Goal: Task Accomplishment & Management: Manage account settings

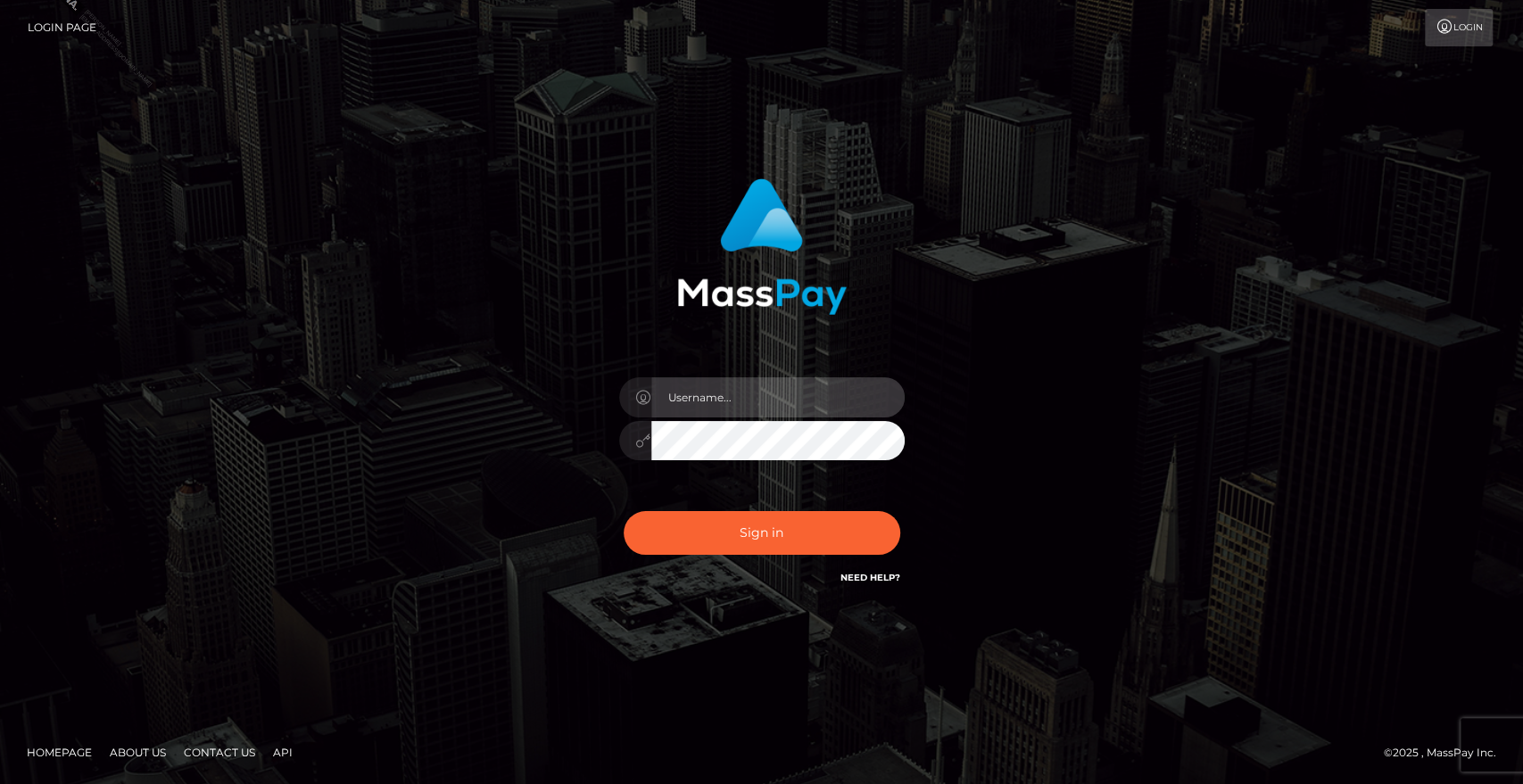
type input "Veska.megabonanza"
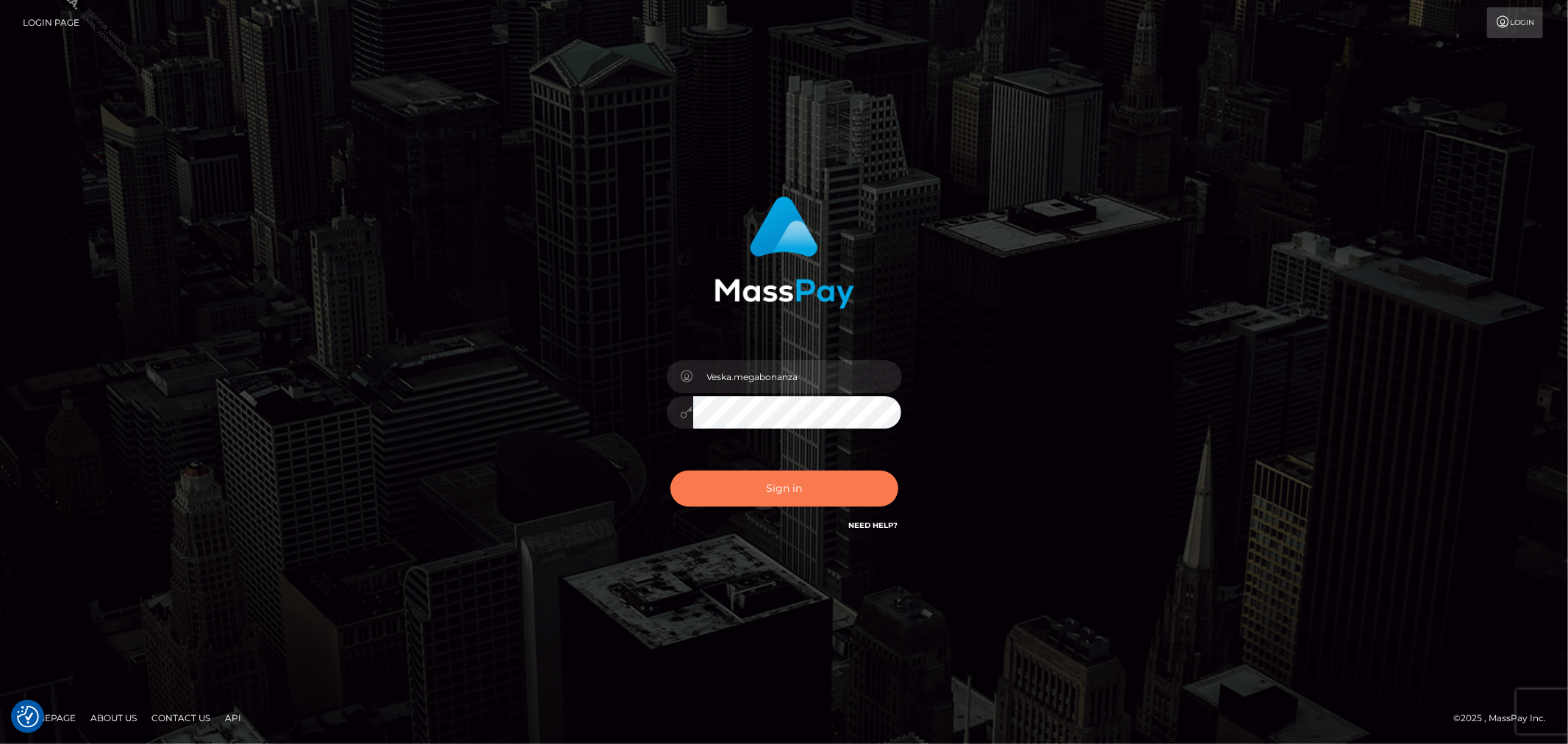
click at [831, 491] on button "Sign in" at bounding box center [784, 488] width 228 height 36
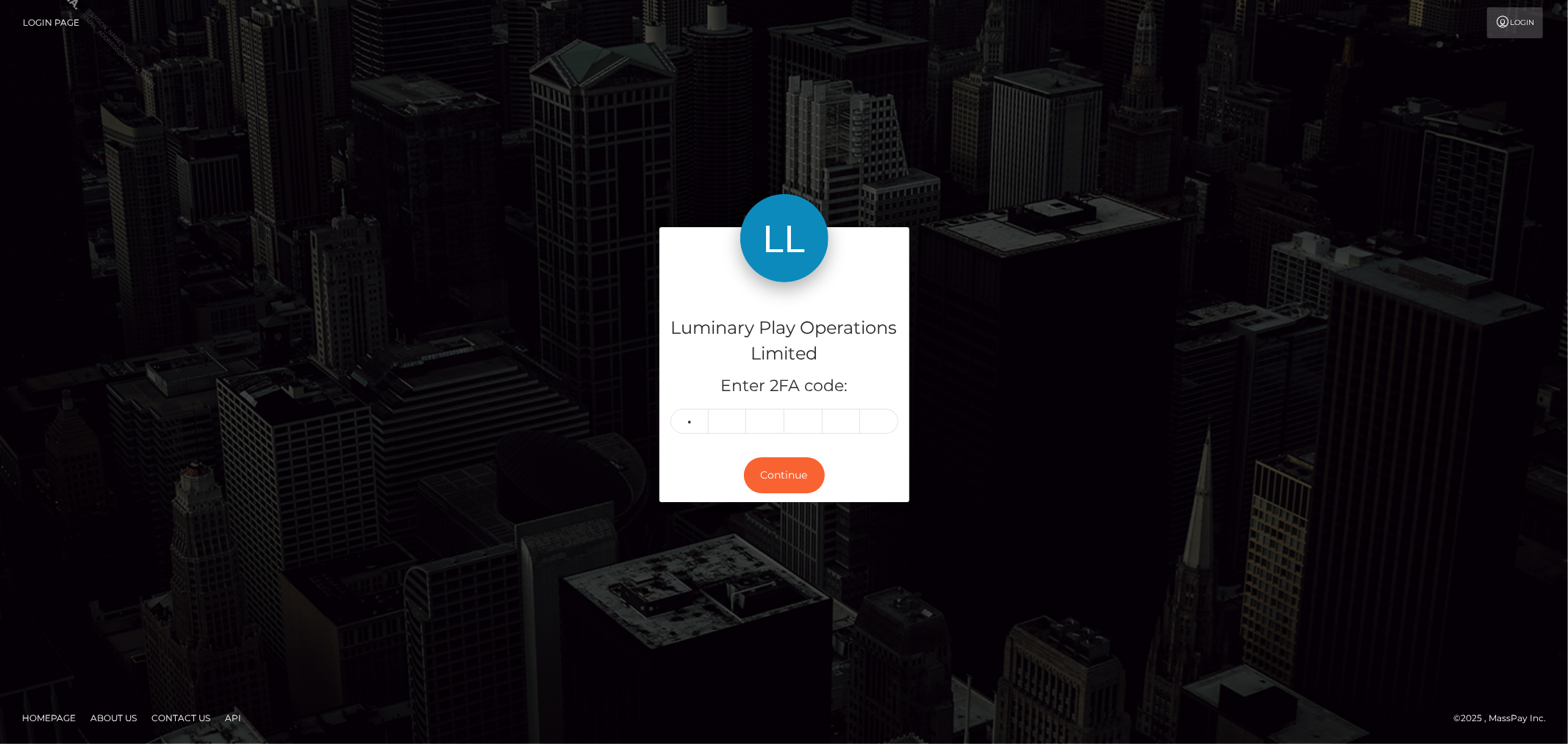
type input "7"
type input "3"
type input "9"
type input "7"
type input "1"
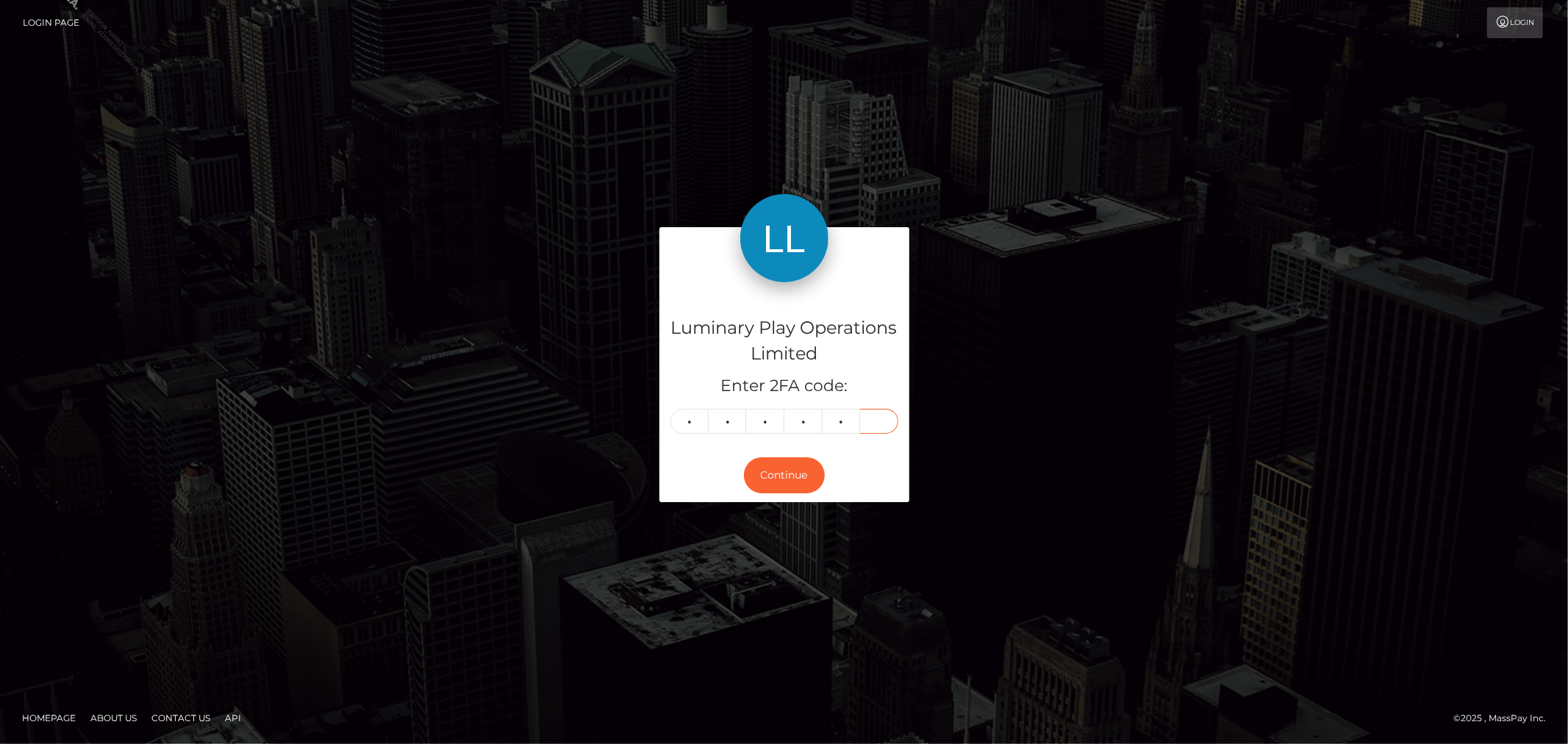
type input "8"
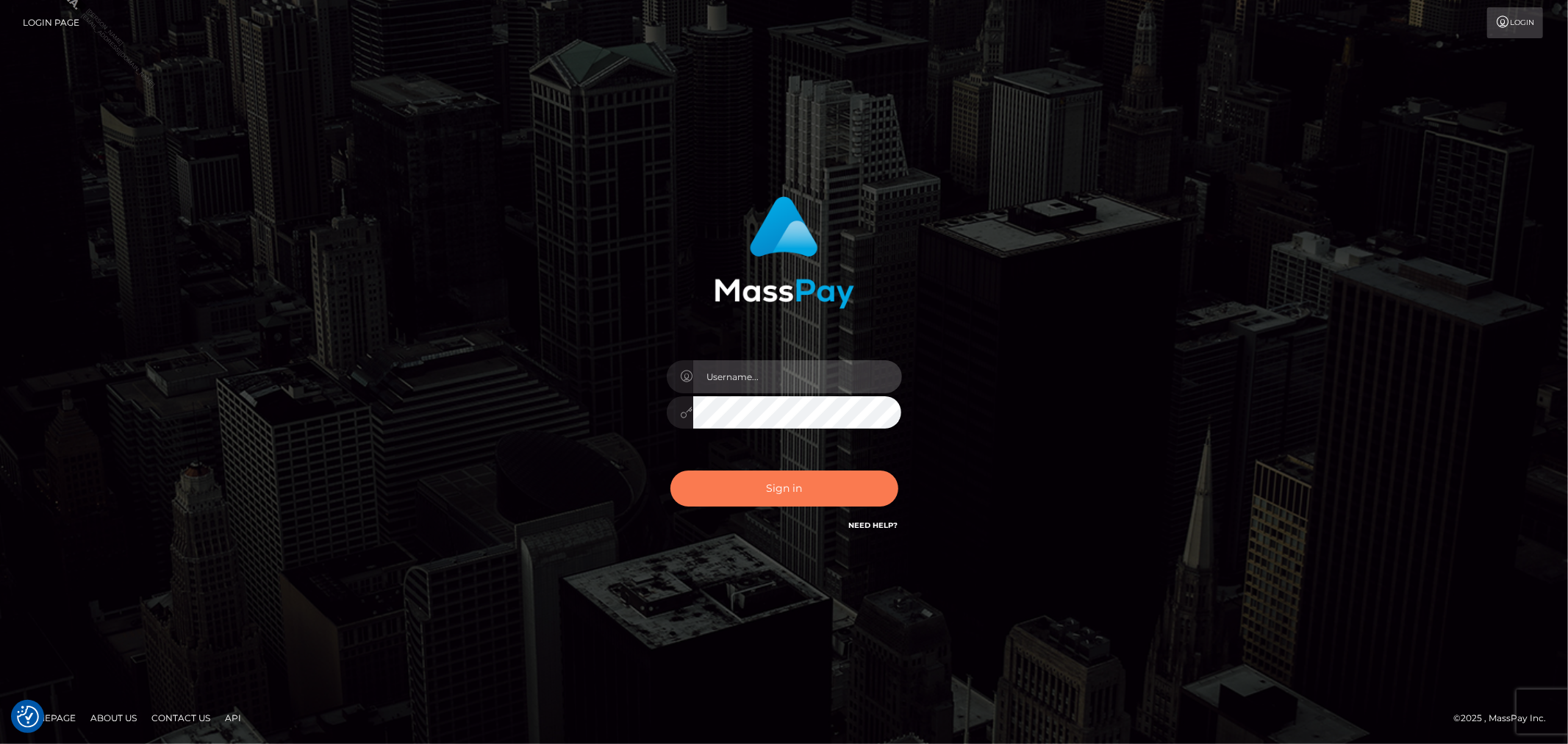
type input "Veska.megabonanza"
click at [755, 491] on button "Sign in" at bounding box center [784, 488] width 228 height 36
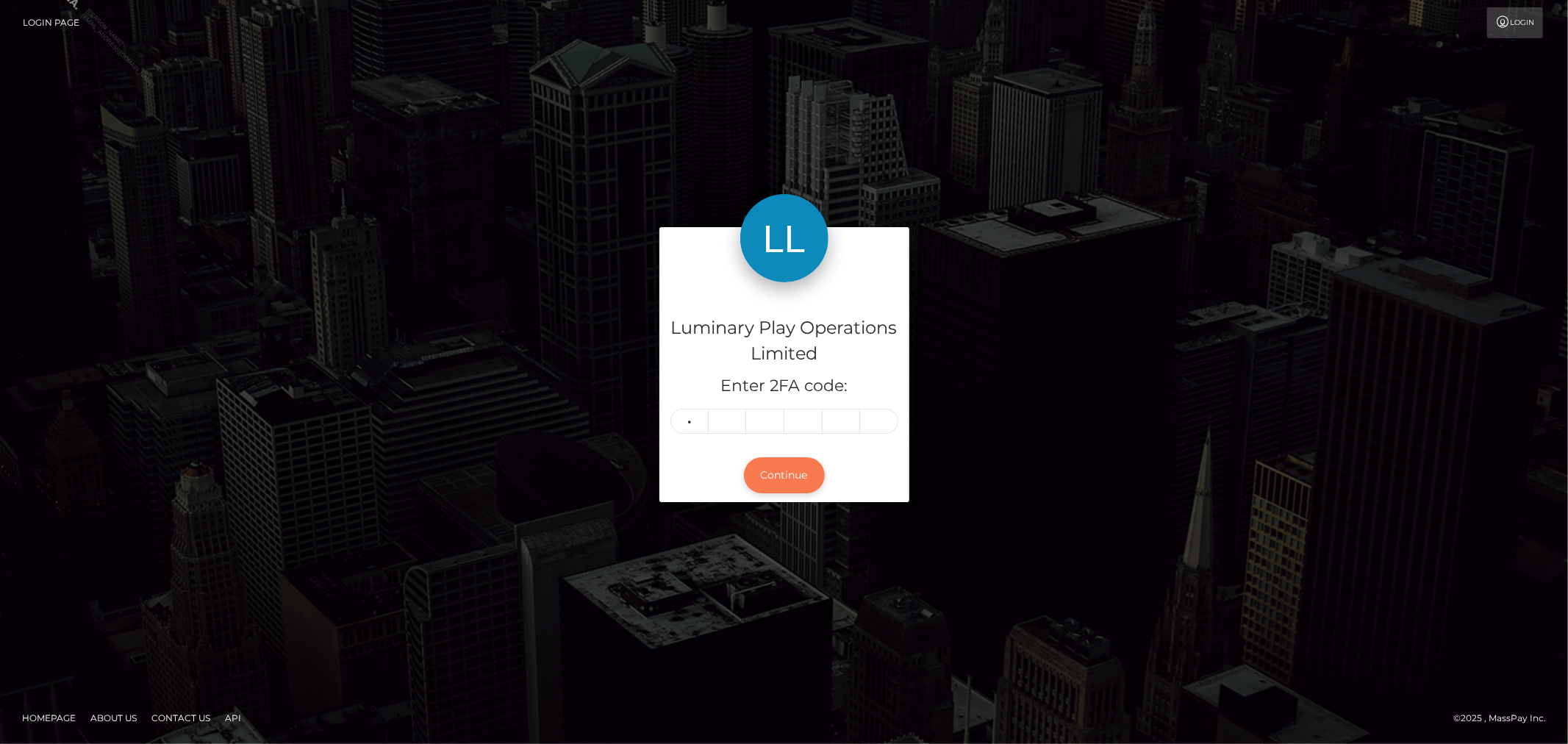
type input "9"
type input "3"
type input "4"
type input "2"
type input "1"
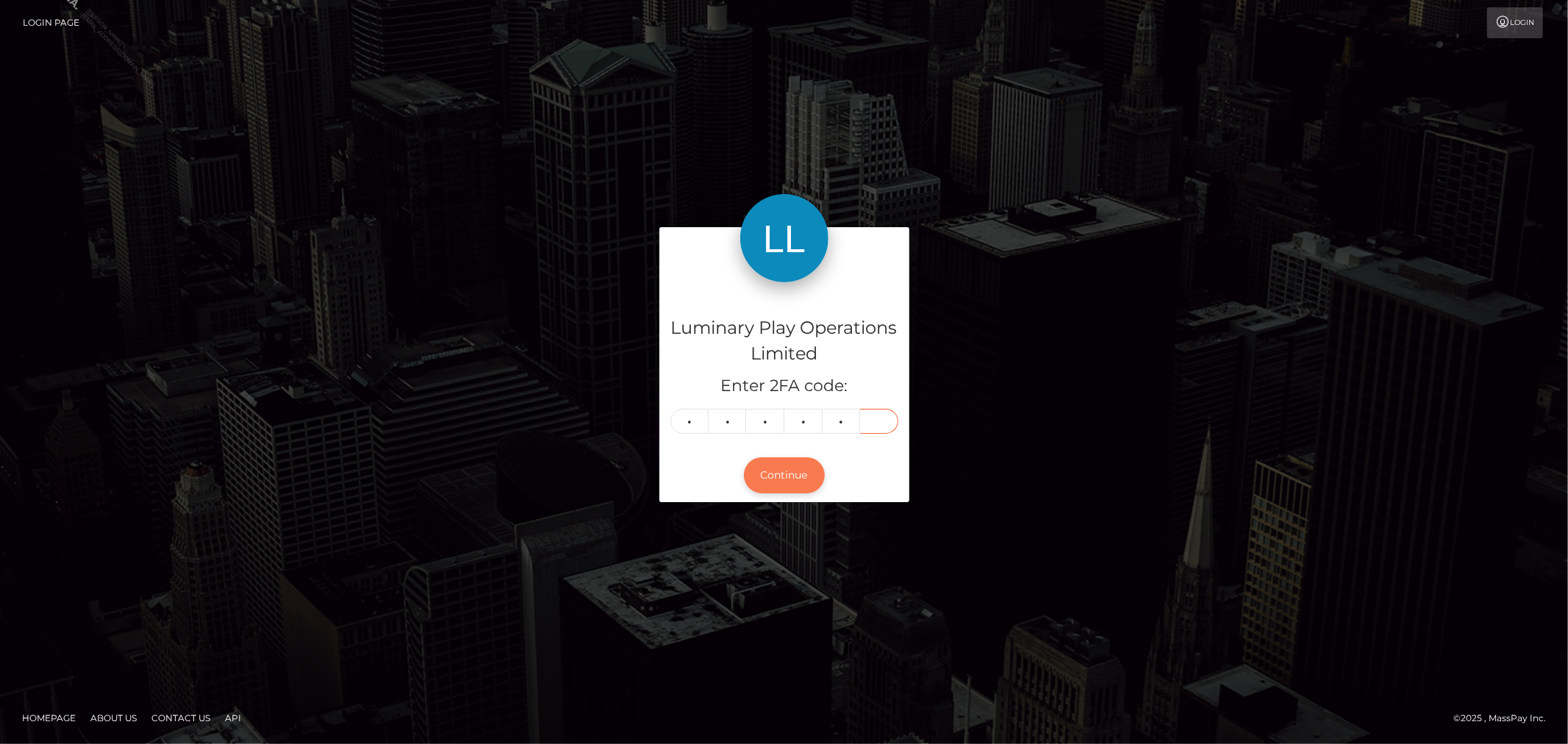
type input "6"
